Goal: Transaction & Acquisition: Purchase product/service

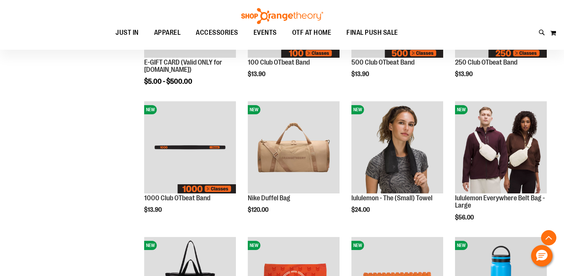
scroll to position [201, 0]
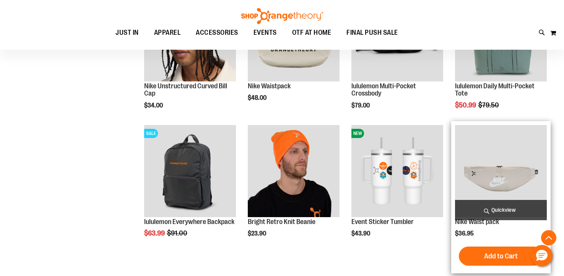
scroll to position [658, 0]
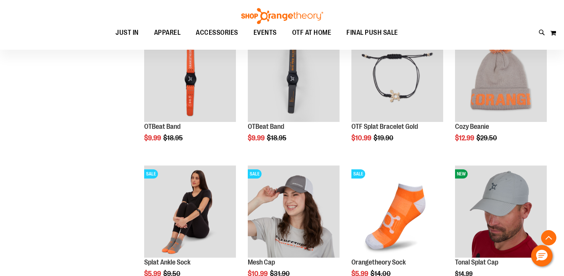
scroll to position [1254, 0]
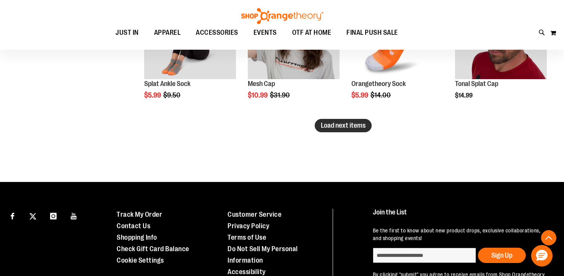
click at [328, 128] on span "Load next items" at bounding box center [343, 126] width 45 height 8
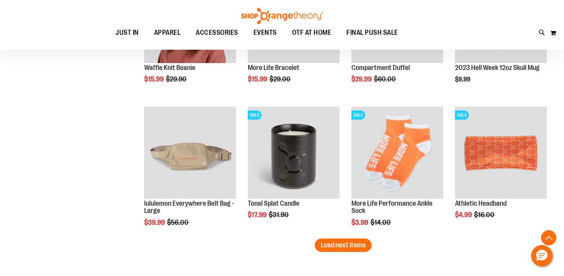
scroll to position [1550, 0]
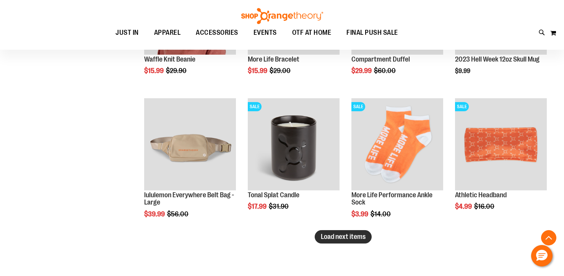
click at [344, 237] on span "Load next items" at bounding box center [343, 237] width 45 height 8
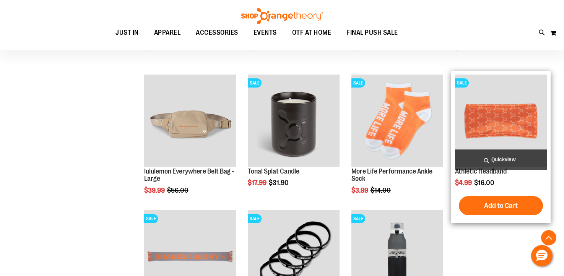
scroll to position [1667, 0]
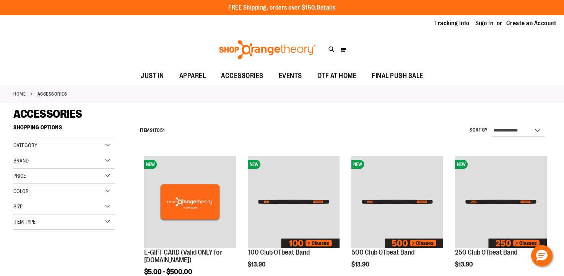
click at [32, 142] on span "Category" at bounding box center [25, 145] width 24 height 6
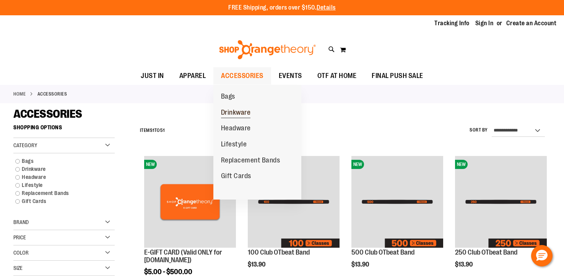
click at [246, 112] on span "Drinkware" at bounding box center [236, 114] width 30 height 10
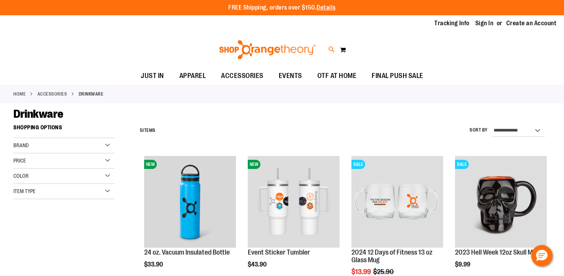
click at [331, 50] on icon at bounding box center [331, 49] width 6 height 9
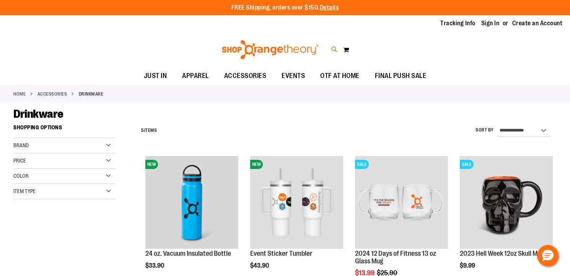
type input "**********"
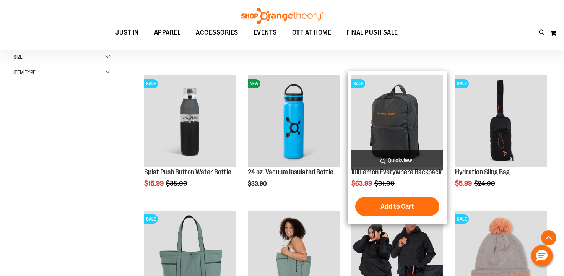
scroll to position [175, 0]
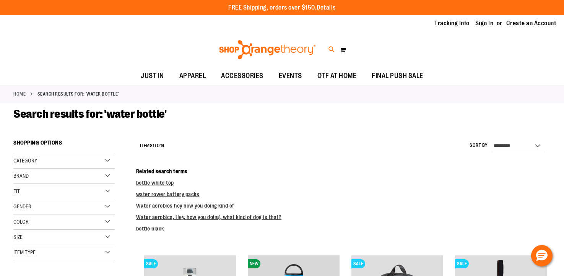
click at [330, 52] on icon at bounding box center [331, 49] width 6 height 9
drag, startPoint x: 87, startPoint y: 41, endPoint x: 49, endPoint y: 41, distance: 38.2
click at [59, 41] on div "**********" at bounding box center [284, 43] width 451 height 25
type input "******"
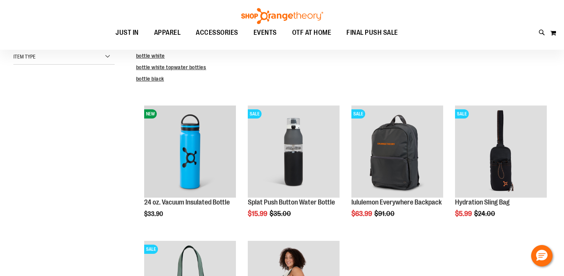
scroll to position [94, 0]
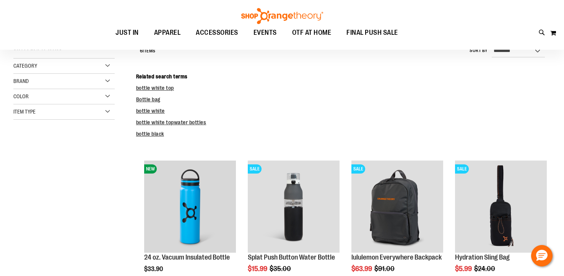
click at [28, 115] on div "Item Type" at bounding box center [63, 111] width 101 height 15
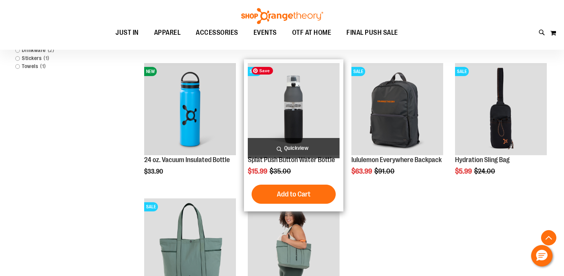
scroll to position [190, 0]
